Goal: Task Accomplishment & Management: Use online tool/utility

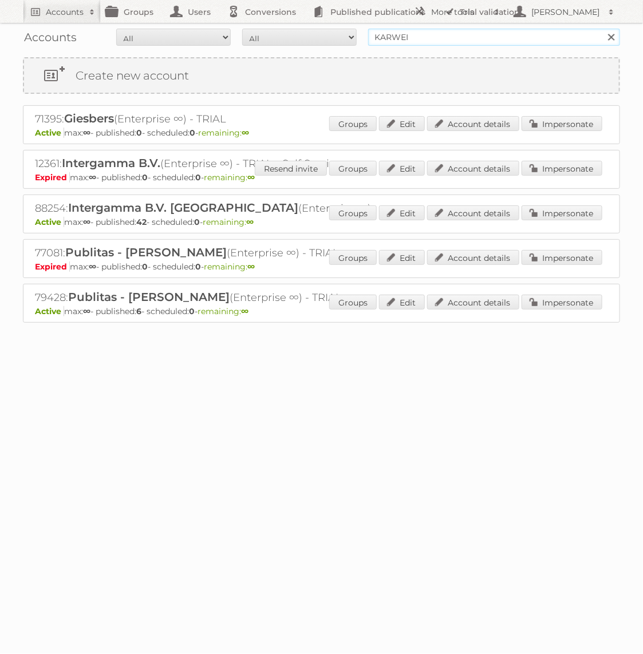
click at [470, 43] on input "KARWEI" at bounding box center [494, 37] width 252 height 17
type input "GAMMA"
click at [602, 29] on input "Search" at bounding box center [610, 37] width 17 height 17
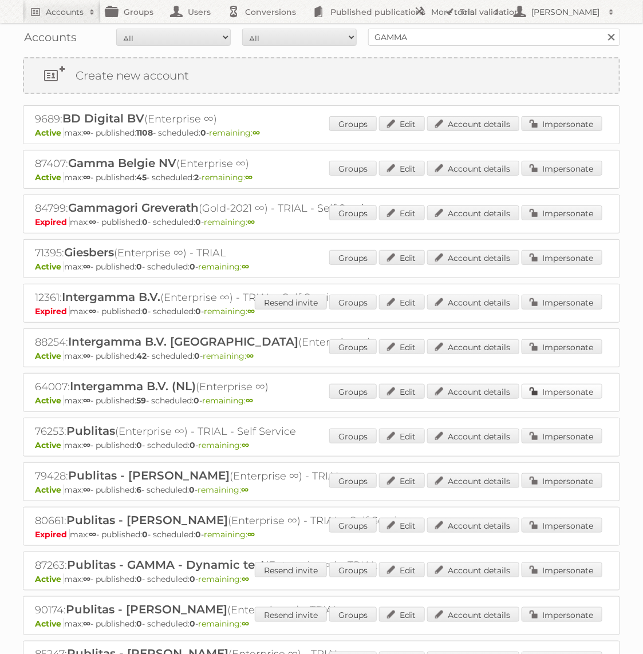
click at [539, 389] on link "Impersonate" at bounding box center [562, 391] width 81 height 15
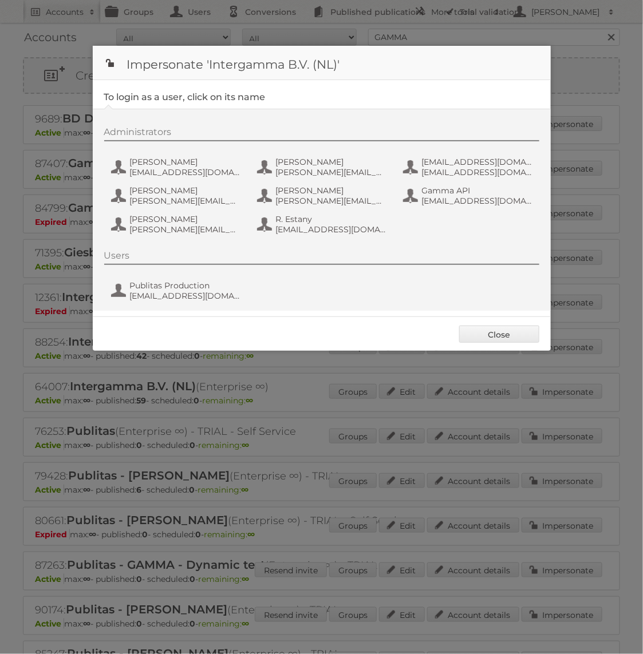
click at [191, 307] on div "Administrators Danique Overmars d.overmars@intergamma.nl D. Ivanov d.ivanov@int…" at bounding box center [322, 210] width 458 height 202
click at [208, 263] on div "Users" at bounding box center [321, 257] width 435 height 15
click at [208, 281] on span "Publitas Production" at bounding box center [185, 286] width 111 height 10
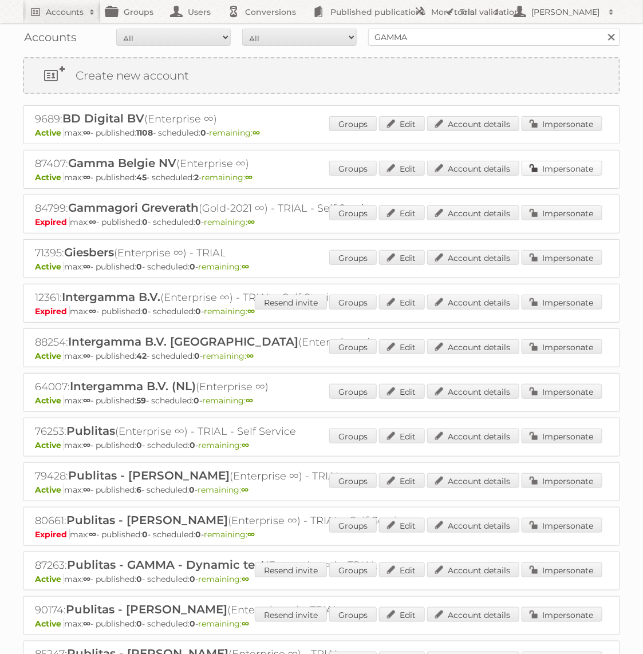
click at [585, 164] on link "Impersonate" at bounding box center [562, 168] width 81 height 15
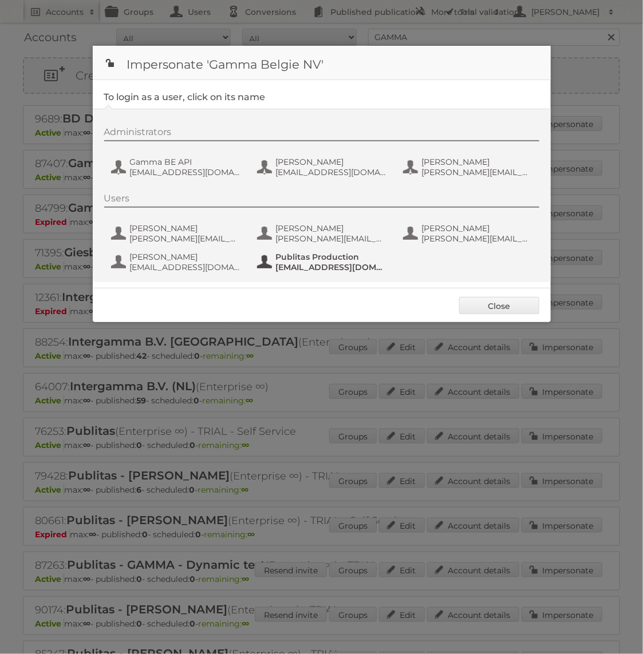
click at [314, 266] on span "fs+gammabe@publitas.com" at bounding box center [331, 267] width 111 height 10
